Goal: Complete application form

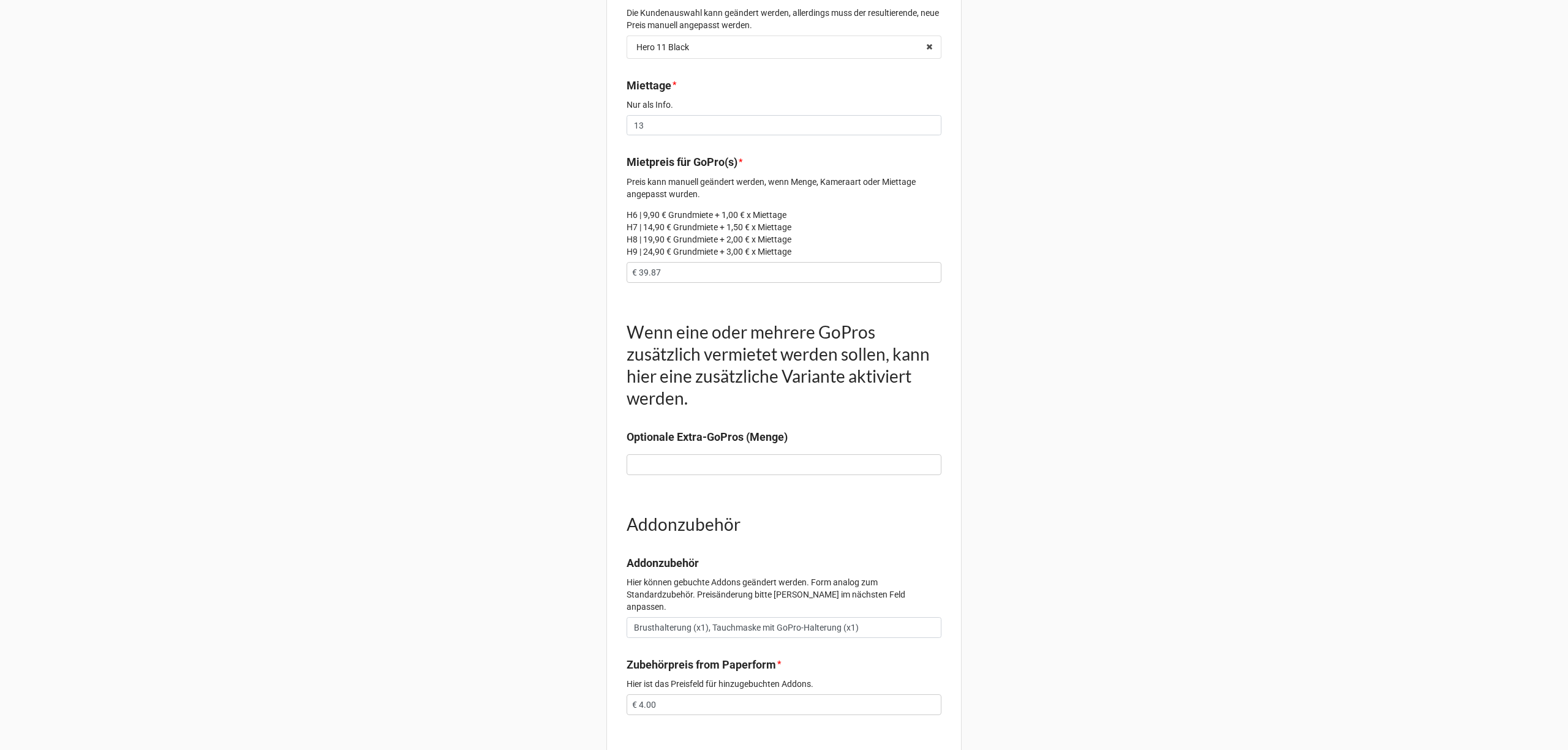
scroll to position [653, 0]
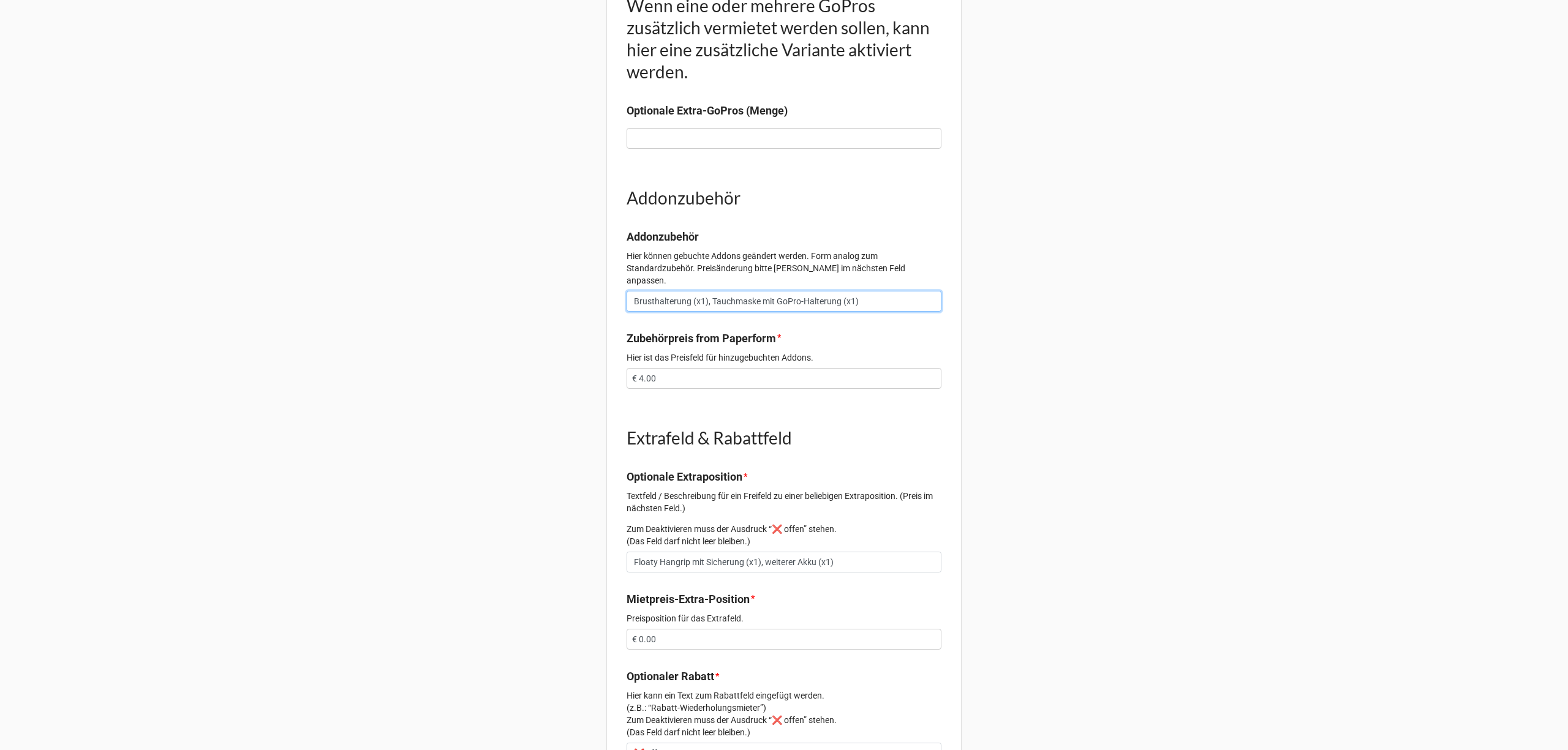
click at [894, 291] on input "Brusthalterung (x1), Tauchmaske mit GoPro-Halterung (x1)" at bounding box center [784, 301] width 315 height 21
type input "Brusthalterung (x1), Tauchmaske mit GoPro-Halterung (x1)"
click at [834, 551] on input "Floaty Hangrip mit Sicherung (x1), weiterer Akku (x1)" at bounding box center [784, 562] width 315 height 21
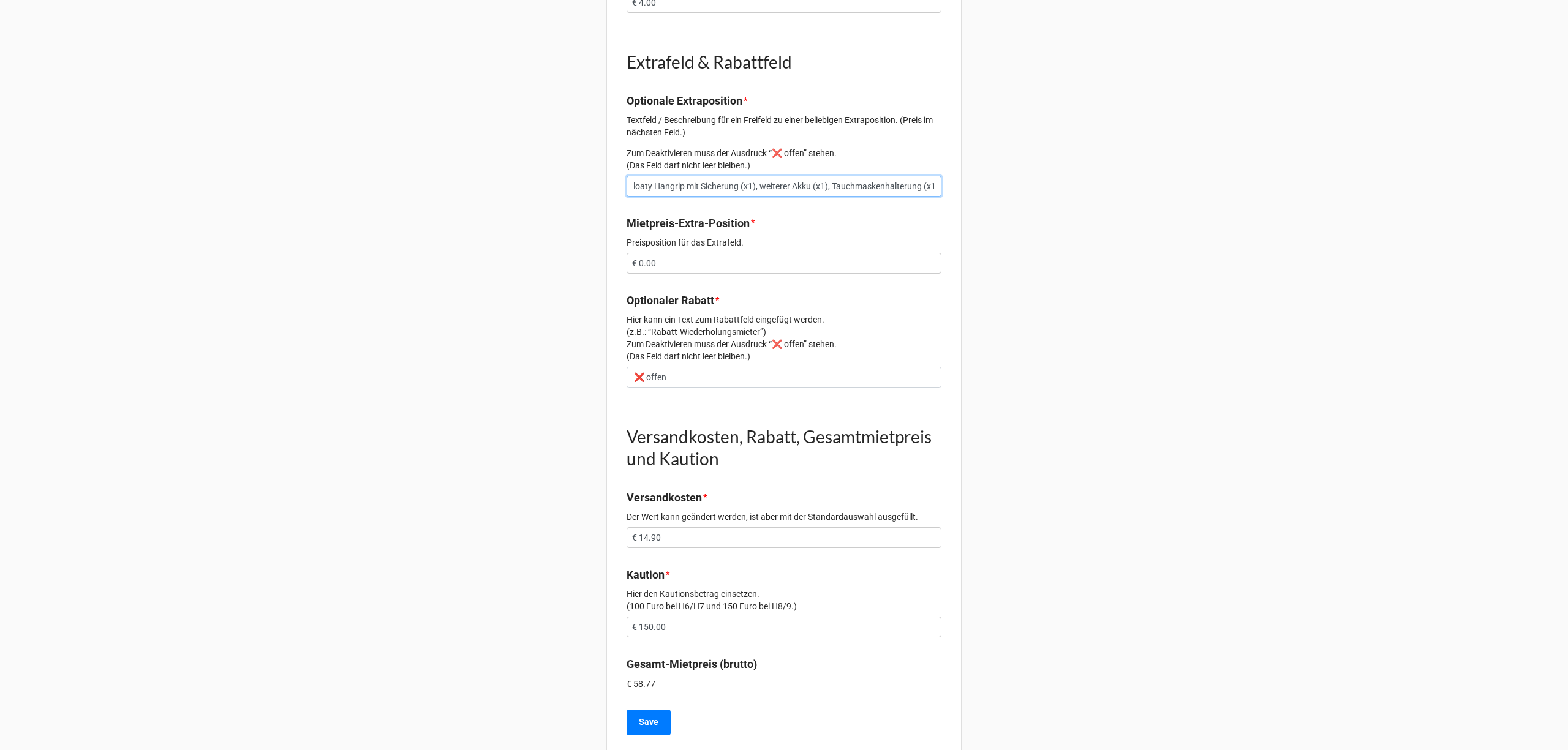
scroll to position [1042, 0]
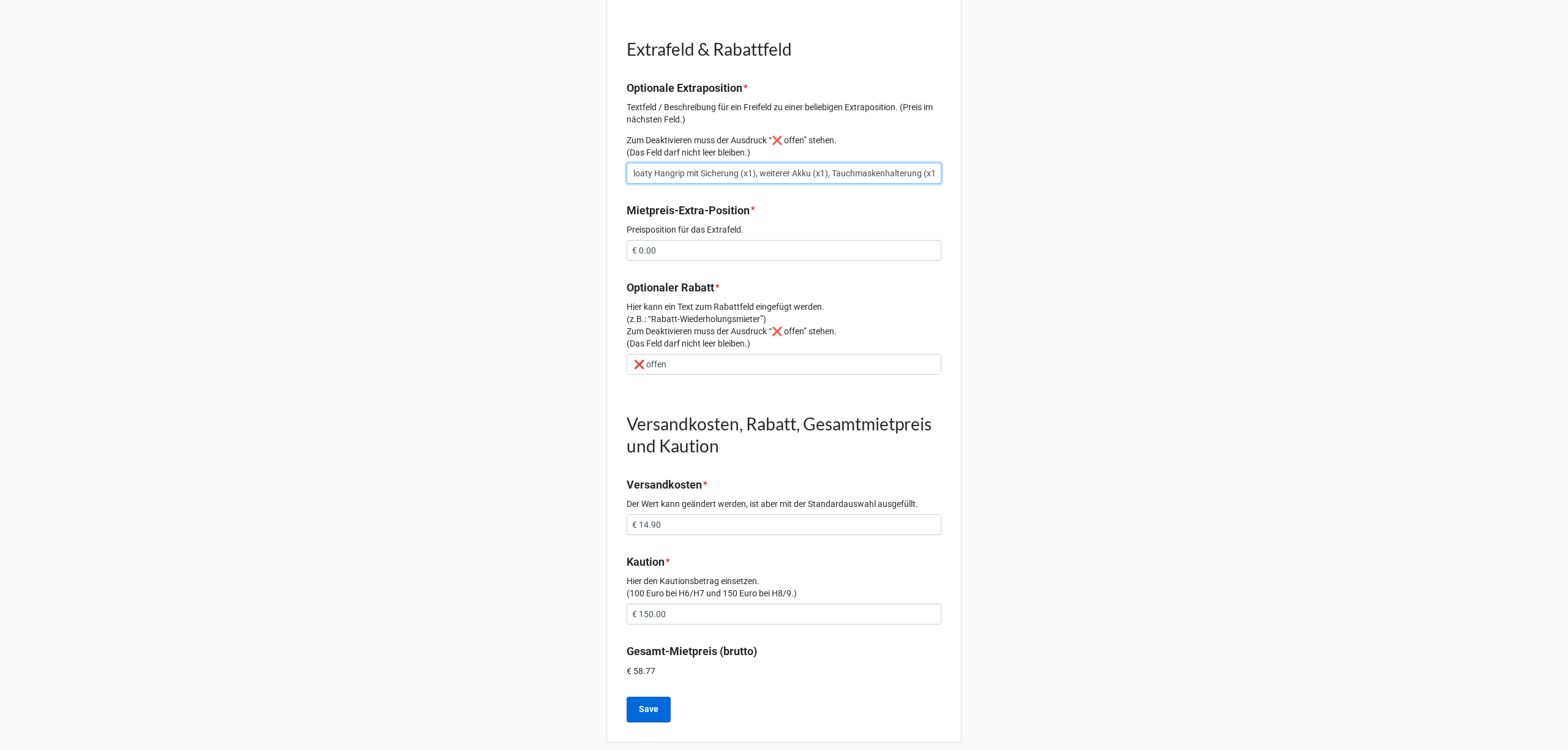
type input "Floaty Hangrip mit Sicherung (x1), weiterer Akku (x1), Tauchmaskenhalterung (x1)"
click at [664, 697] on button "Save" at bounding box center [648, 709] width 44 height 26
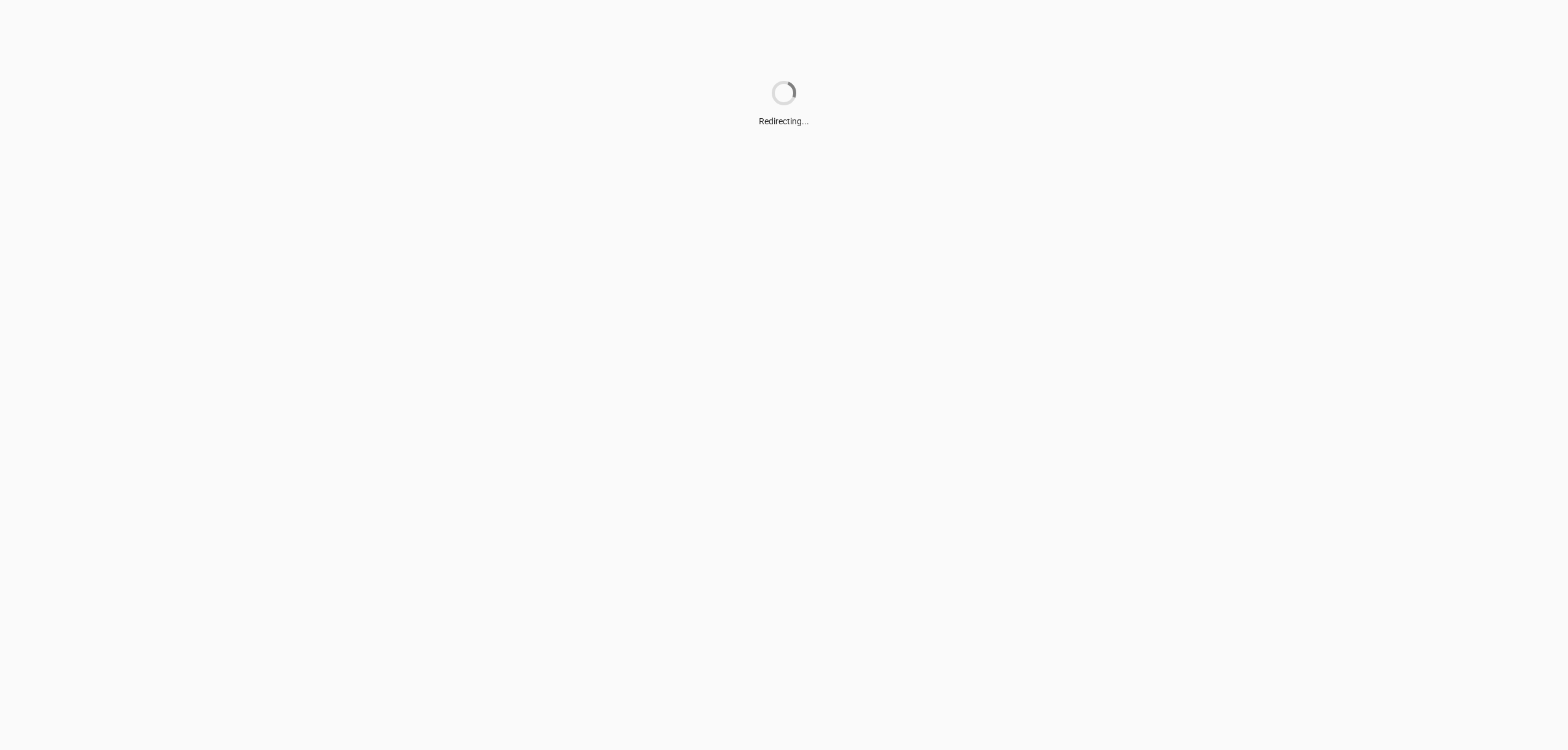
scroll to position [0, 0]
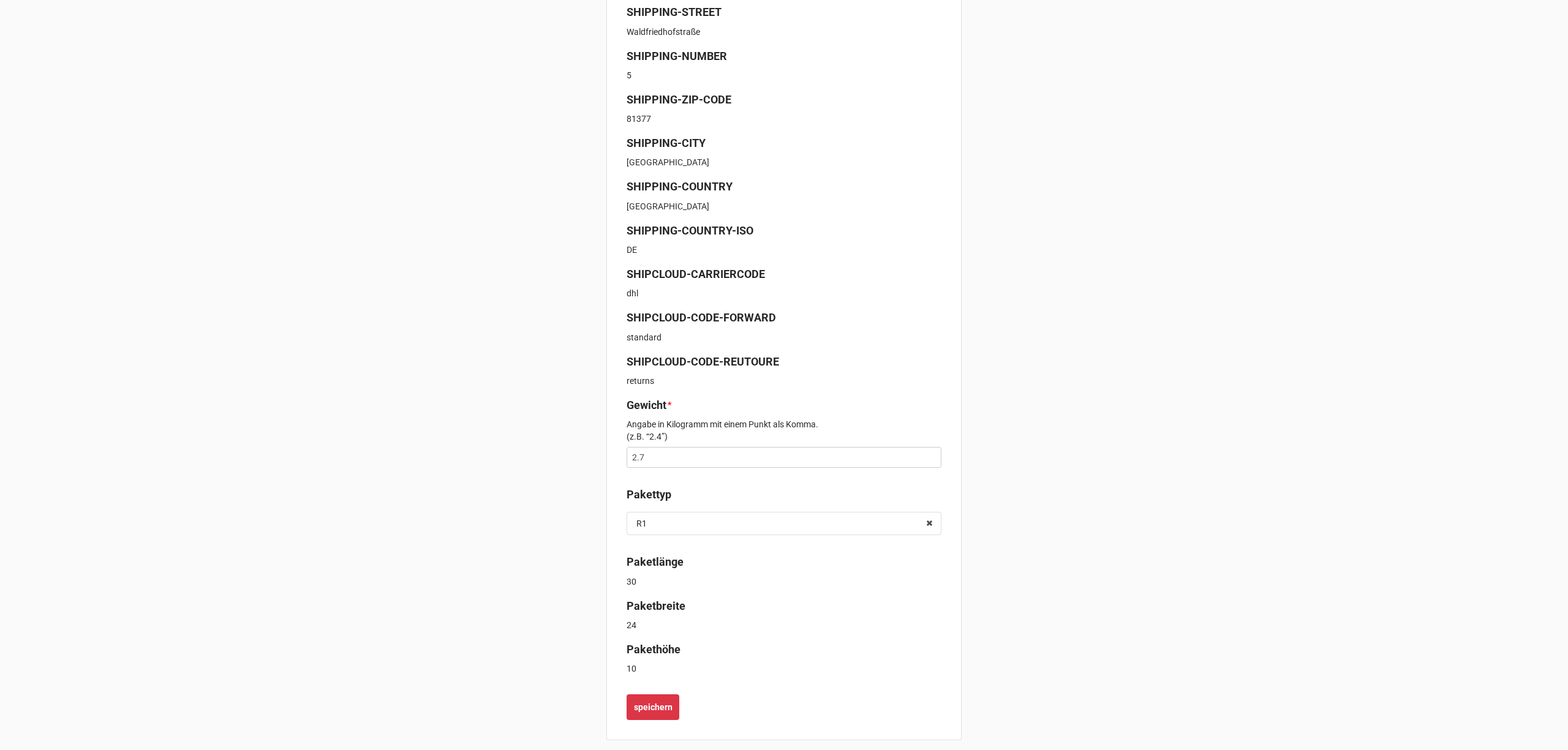
scroll to position [310, 0]
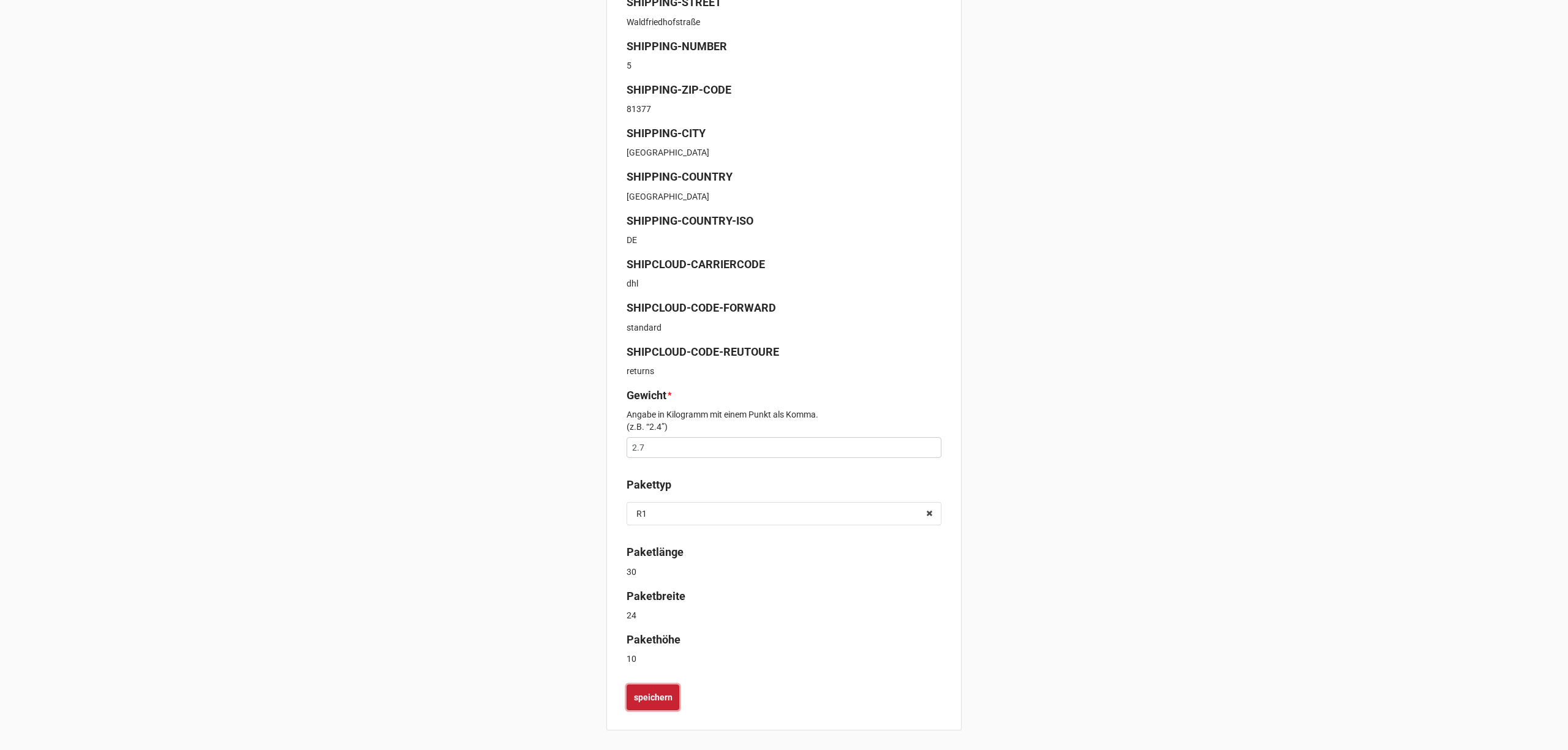
click at [662, 699] on b "speichern" at bounding box center [653, 697] width 38 height 13
